Goal: Download file/media

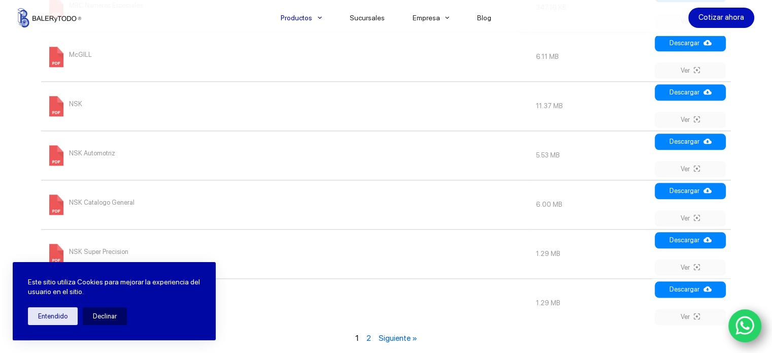
scroll to position [1167, 0]
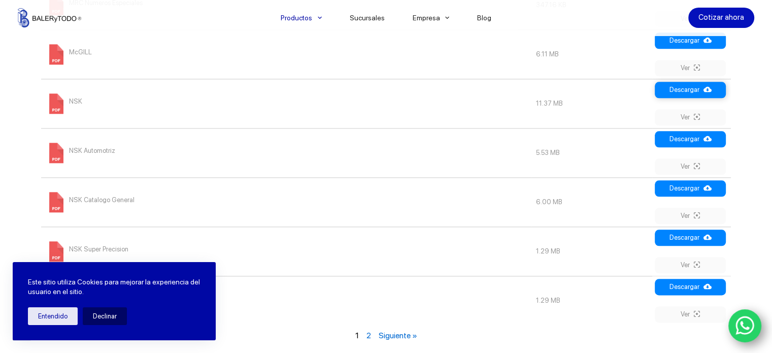
click at [689, 85] on link "Descargar" at bounding box center [689, 90] width 71 height 16
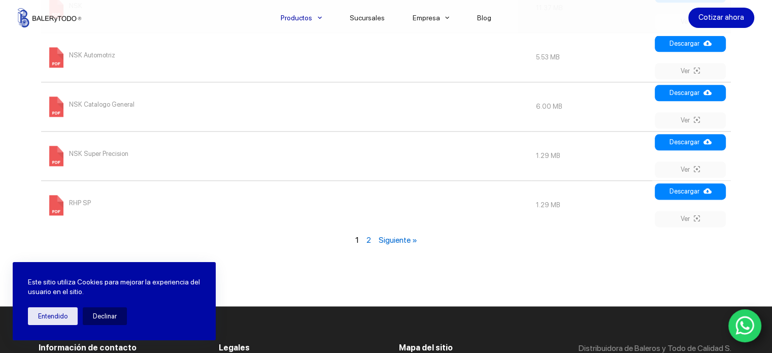
scroll to position [1268, 0]
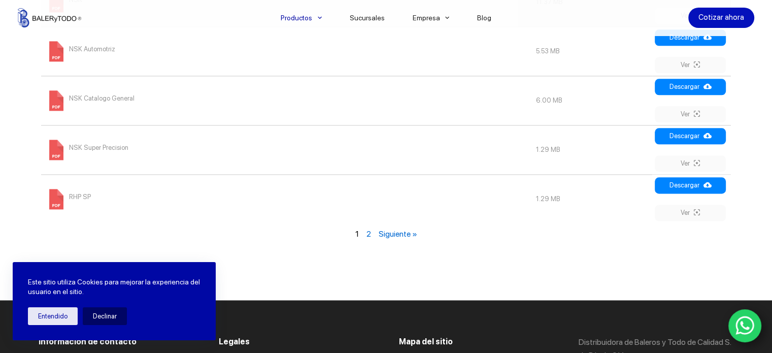
click at [367, 231] on link "2" at bounding box center [368, 234] width 5 height 10
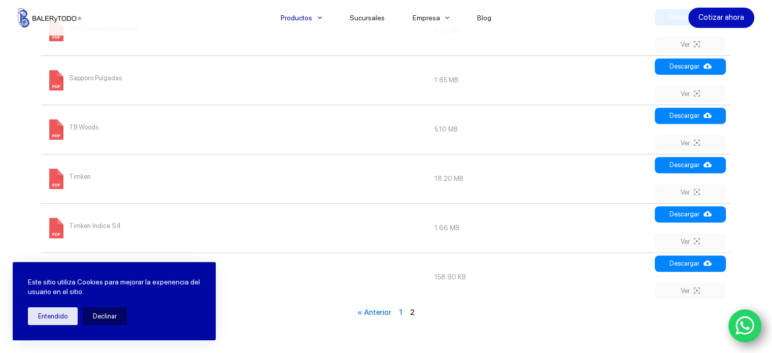
scroll to position [629, 0]
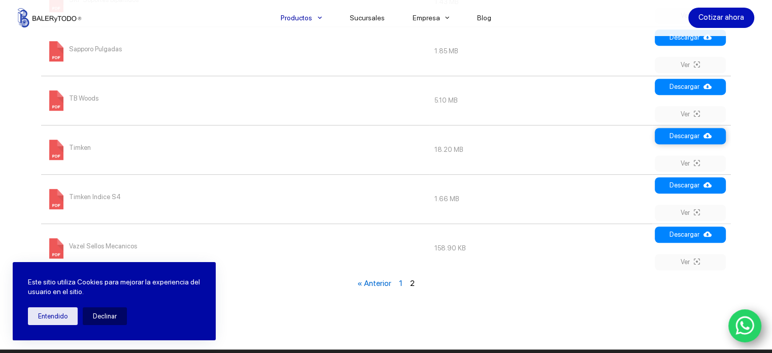
click at [681, 137] on link "Descargar" at bounding box center [689, 136] width 71 height 16
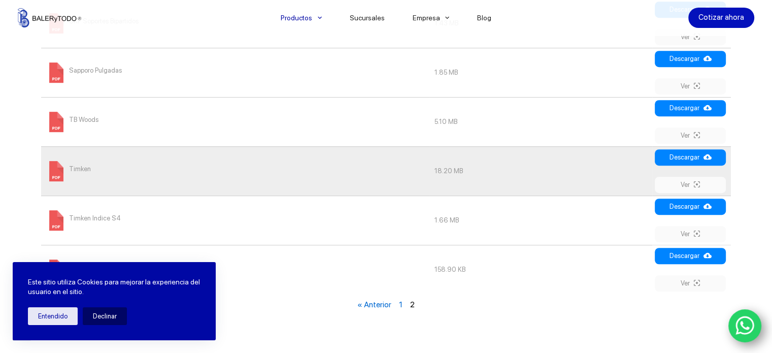
scroll to position [679, 0]
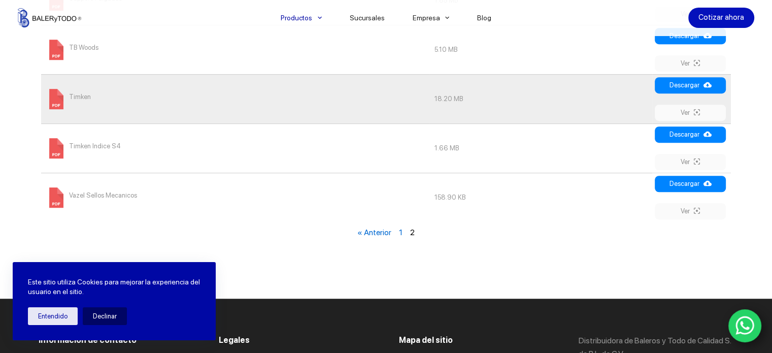
drag, startPoint x: 621, startPoint y: 249, endPoint x: 631, endPoint y: 234, distance: 17.6
click at [690, 208] on link "Ver" at bounding box center [689, 211] width 71 height 16
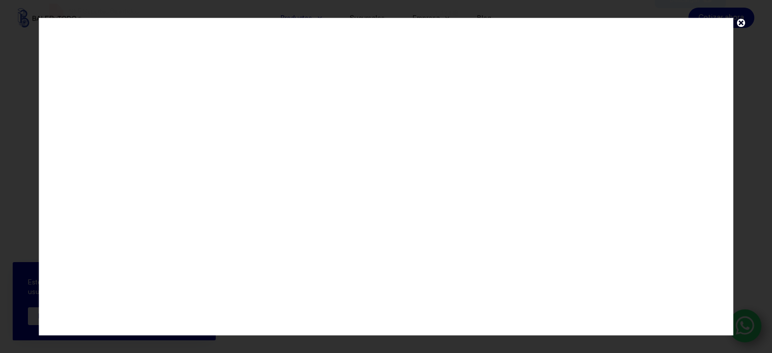
scroll to position [527, 0]
click at [745, 20] on span at bounding box center [740, 25] width 15 height 15
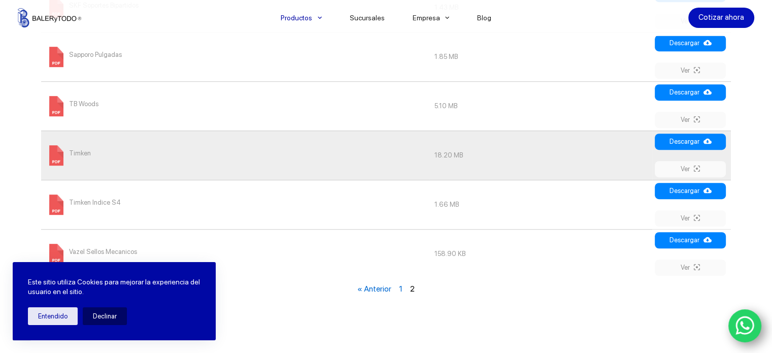
scroll to position [679, 0]
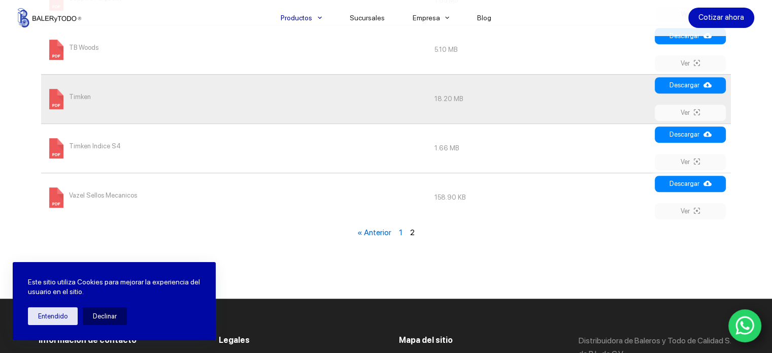
click at [401, 229] on link "1" at bounding box center [401, 232] width 4 height 10
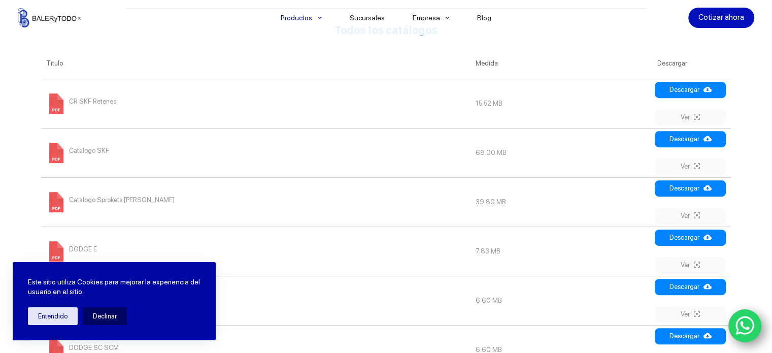
scroll to position [426, 0]
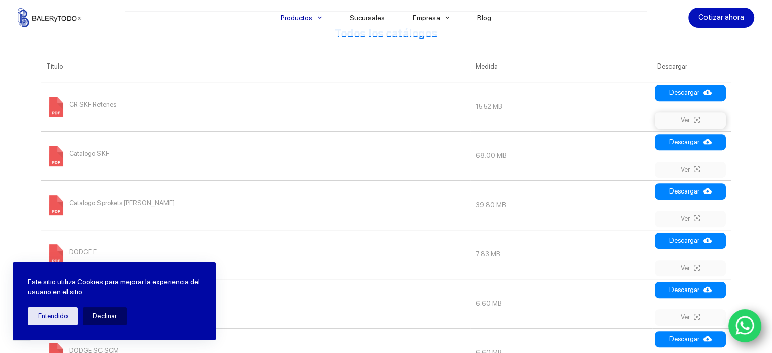
click at [684, 119] on link "Ver" at bounding box center [689, 120] width 71 height 16
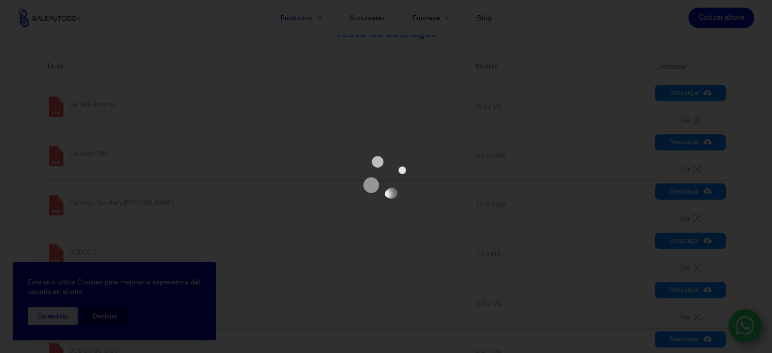
scroll to position [0, 0]
